Goal: Task Accomplishment & Management: Manage account settings

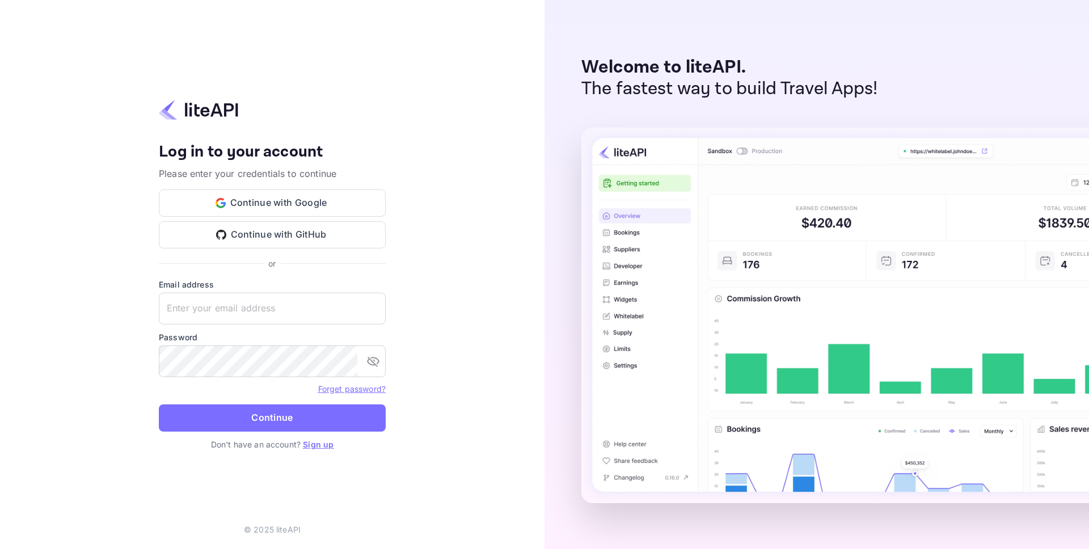
type input "idan@hotely.deals"
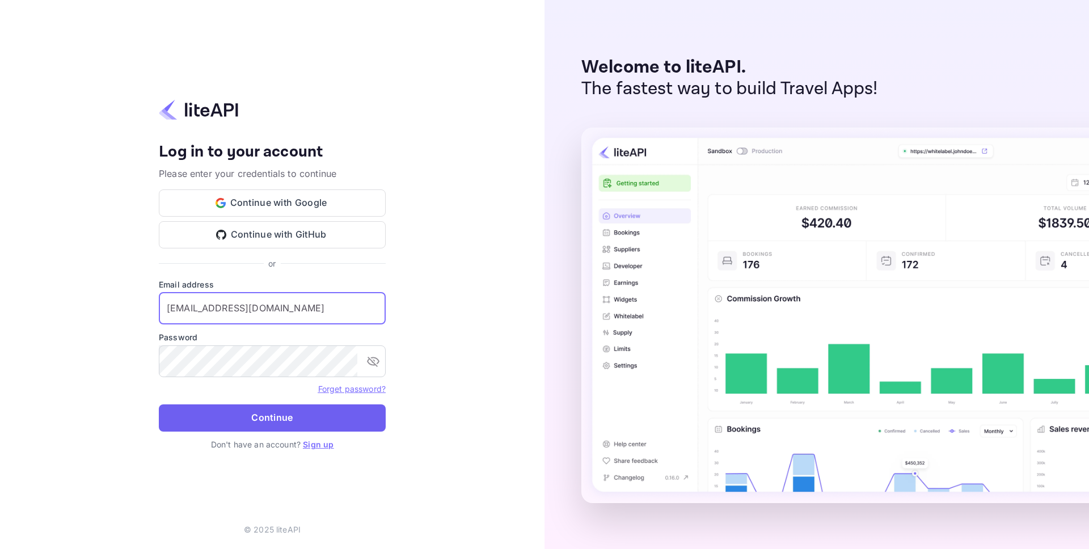
click at [310, 421] on button "Continue" at bounding box center [272, 417] width 227 height 27
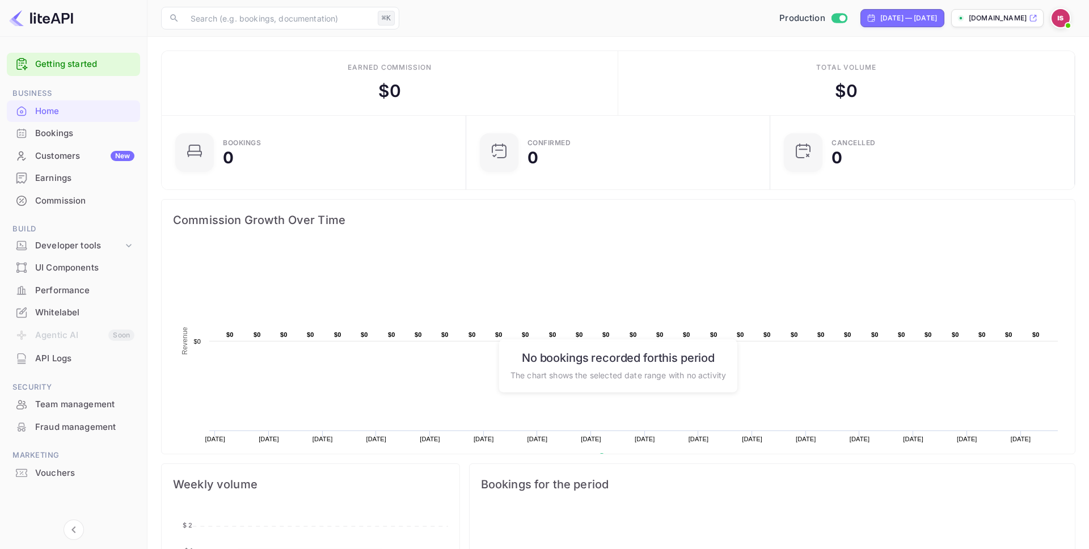
click at [73, 311] on div "Whitelabel" at bounding box center [84, 312] width 99 height 13
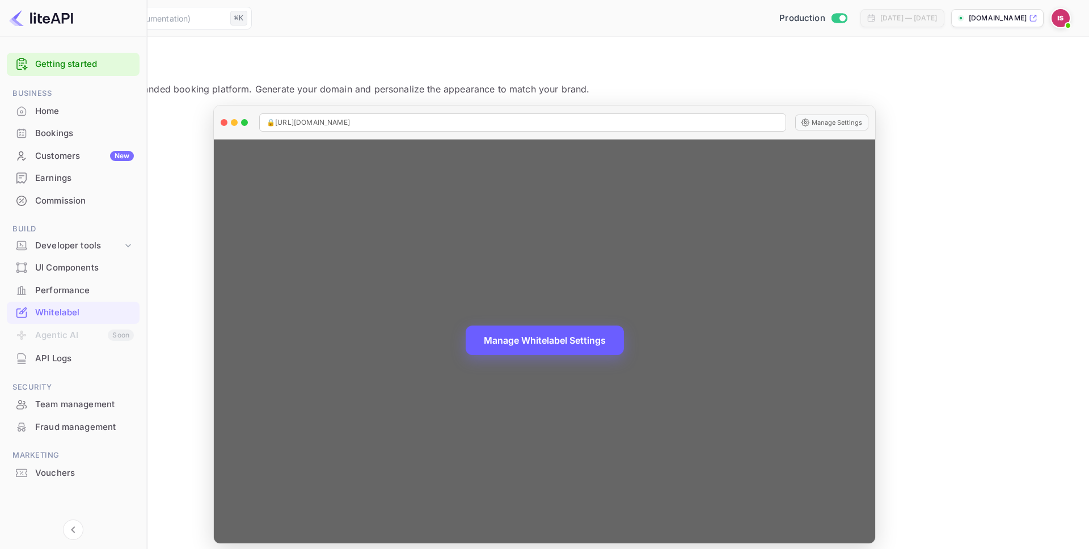
click at [624, 343] on button "Manage Whitelabel Settings" at bounding box center [545, 340] width 158 height 29
